Goal: Communication & Community: Answer question/provide support

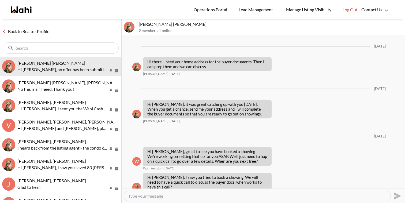
scroll to position [794, 0]
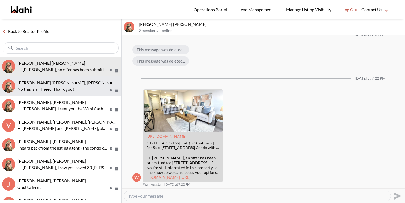
click at [63, 85] on div "Jeremy Tod, Barbara No this is all I need. Thank you!" at bounding box center [68, 86] width 102 height 12
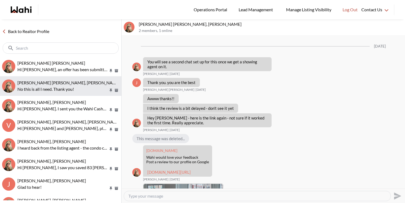
scroll to position [562, 0]
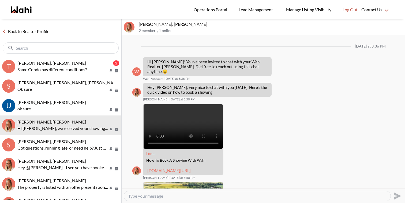
scroll to position [628, 0]
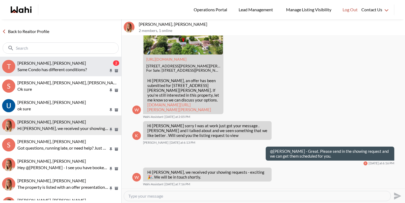
click at [80, 73] on button "T TIGRAN ARUSTAMYAN, Paul, Michelle 2 Same Condo has different conditions?" at bounding box center [60, 67] width 121 height 20
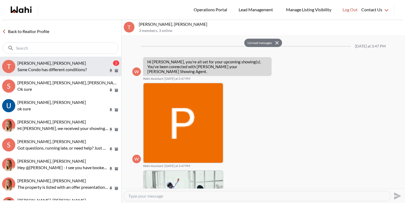
scroll to position [315, 0]
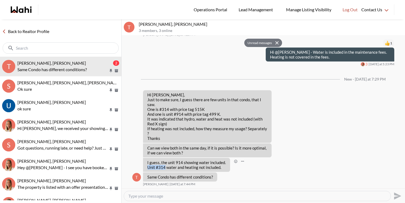
drag, startPoint x: 165, startPoint y: 166, endPoint x: 147, endPoint y: 165, distance: 17.5
click at [147, 165] on p "I guess, the unit 914 showing water included. Unit #314 water and heating not i…" at bounding box center [186, 165] width 79 height 10
copy p "Unit #314"
click at [173, 197] on textarea "Type your message" at bounding box center [257, 195] width 258 height 5
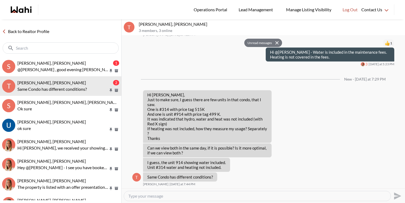
click at [152, 197] on textarea "Type your message" at bounding box center [257, 195] width 258 height 5
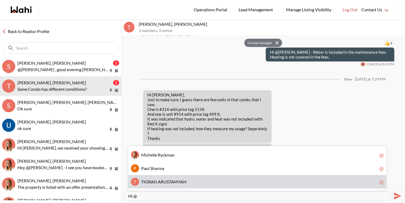
click at [181, 181] on span "A" at bounding box center [181, 181] width 3 height 5
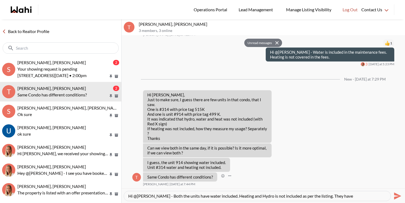
paste textarea "Separate Hydro Meter"
click at [175, 194] on textarea "Hi @TIGRAN ARUSTAMYAN - Both the units have water included. Heating and Hydro i…" at bounding box center [257, 195] width 258 height 5
type textarea "Hi @[PERSON_NAME] - Both the units have water included. Heating and Hydro is no…"
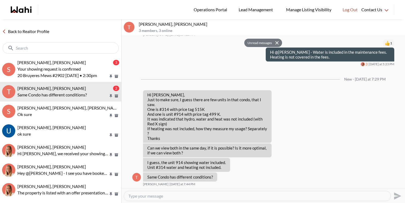
scroll to position [0, 0]
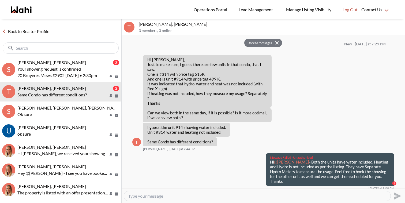
drag, startPoint x: 290, startPoint y: 182, endPoint x: 260, endPoint y: 162, distance: 36.4
click at [264, 162] on div "Message Failed · Unauthorized Hi @TIGRAN ARUSTAMYAN - Both the units have water…" at bounding box center [329, 169] width 131 height 33
copy p "Hi @TIGRAN ARUSTAMYAN - Both the units have water included. Heating and Hydro i…"
click at [219, 195] on textarea "Type your message" at bounding box center [257, 195] width 258 height 5
paste textarea "Hi @[PERSON_NAME] - Both the units have water included. Heating and Hydro is no…"
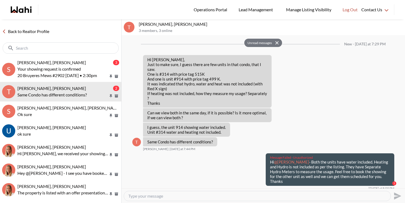
type textarea "Hi @[PERSON_NAME] - Both the units have water included. Heating and Hydro is no…"
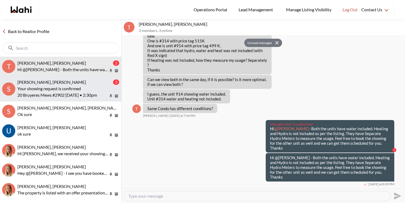
click at [87, 97] on p "20 Bruyeres Mews #2902 Wed, Sep 17 • 2:30pm" at bounding box center [62, 95] width 91 height 6
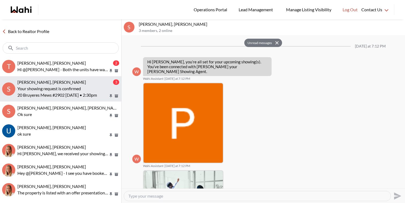
scroll to position [181, 0]
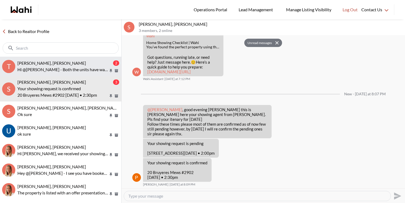
click at [84, 68] on p "Hi @TIGRAN ARUSTAMYAN - Both the units have water included. Heating and Hydro i…" at bounding box center [62, 69] width 91 height 6
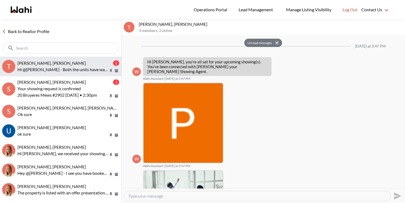
scroll to position [383, 0]
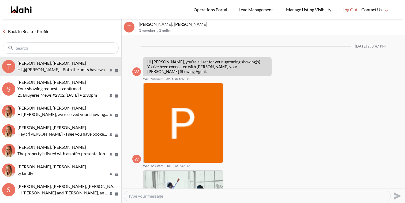
scroll to position [328, 0]
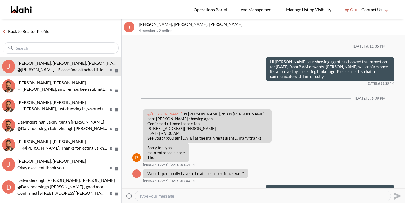
scroll to position [483, 0]
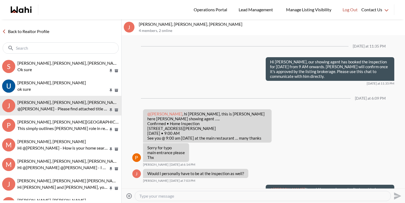
scroll to position [483, 0]
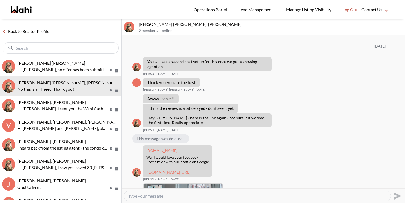
scroll to position [562, 0]
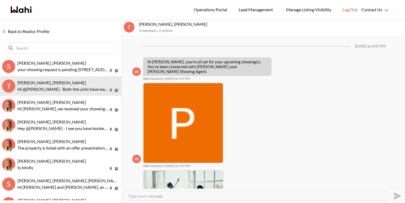
scroll to position [328, 0]
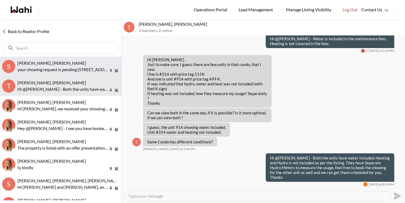
click at [71, 66] on p "your showing request is pending [STREET_ADDRESS][PERSON_NAME][DATE] • 8:00pm" at bounding box center [62, 69] width 91 height 6
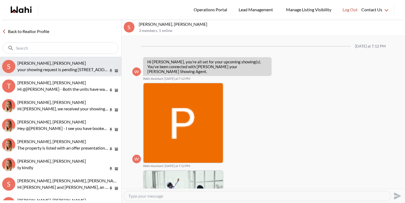
scroll to position [299, 0]
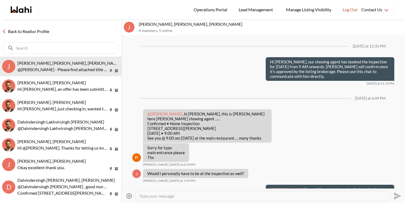
scroll to position [483, 0]
